Goal: Find specific page/section: Find specific page/section

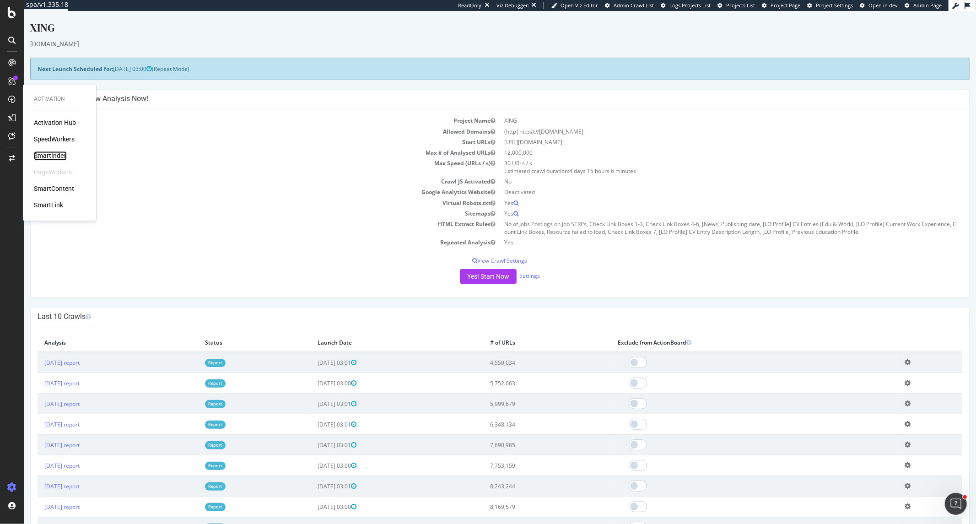
click at [43, 154] on div "SmartIndex" at bounding box center [50, 155] width 33 height 9
